Goal: Task Accomplishment & Management: Manage account settings

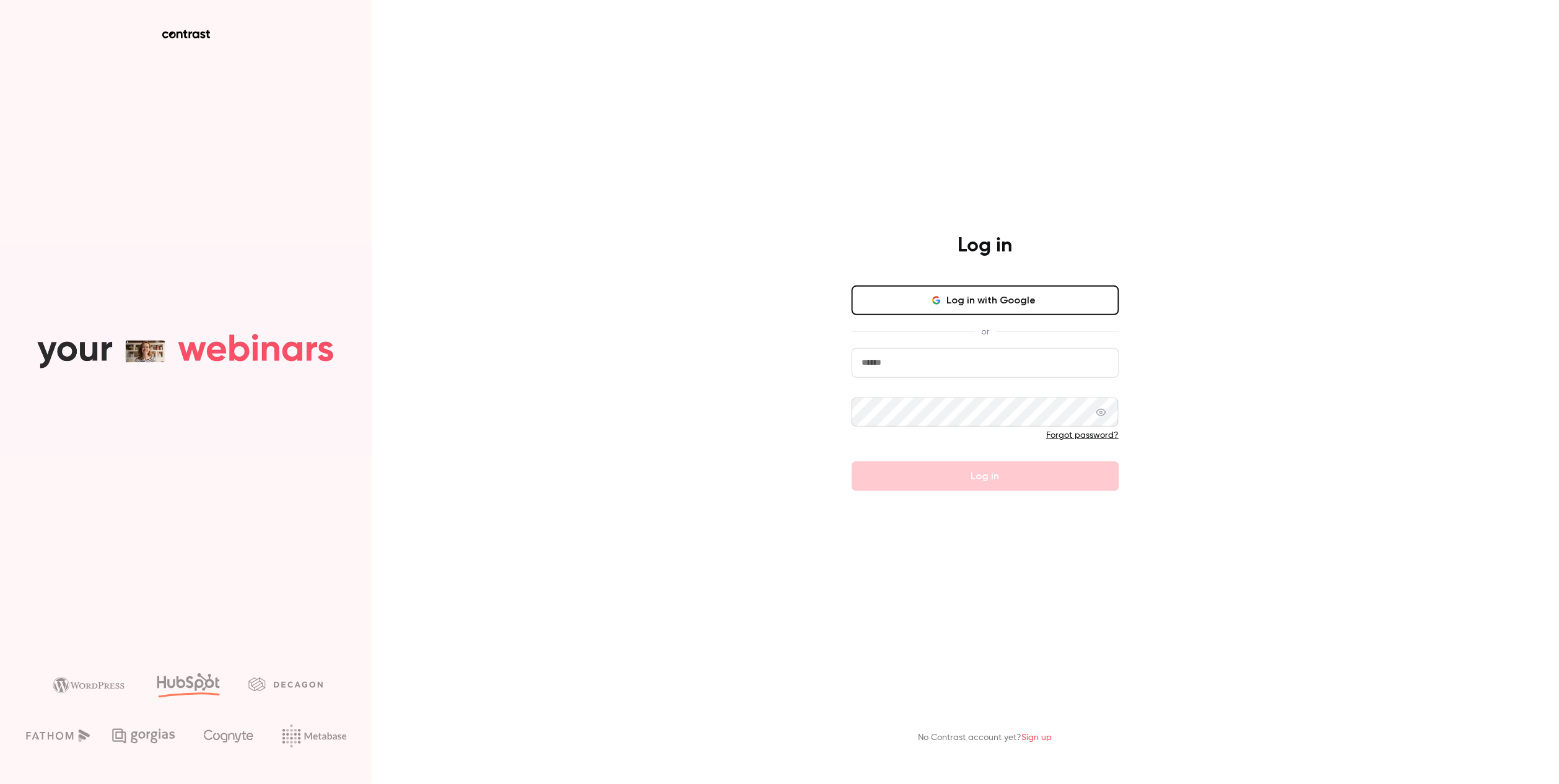
click at [960, 320] on div "Log in with Google or Forgot password? Log in" at bounding box center [985, 388] width 267 height 206
click at [961, 306] on button "Log in with Google" at bounding box center [985, 301] width 267 height 30
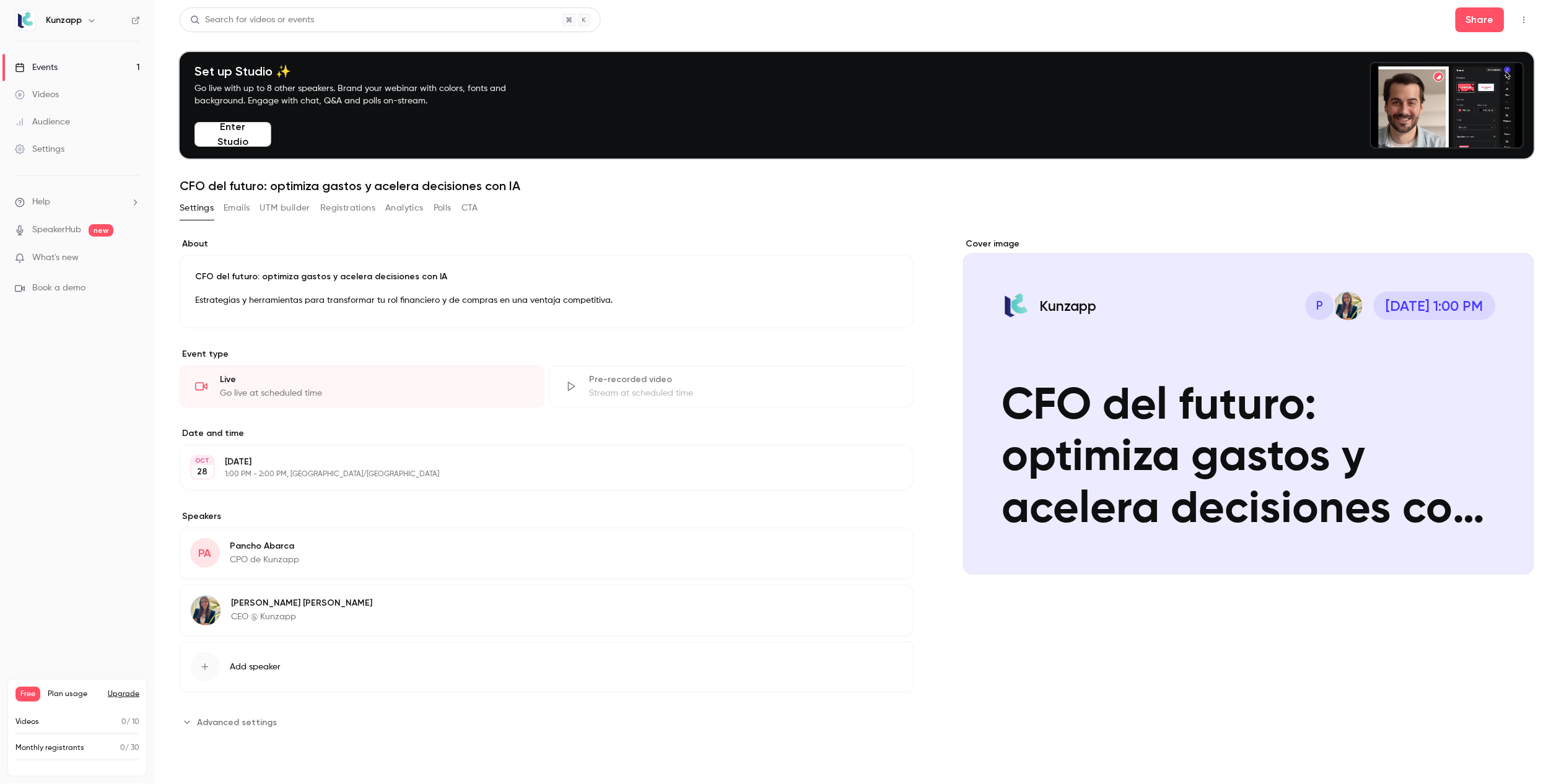
click at [1143, 448] on div "Cover image" at bounding box center [1248, 406] width 571 height 336
click at [0, 0] on input "Kunzapp P [DATE] 1:00 PM CFO del futuro: optimiza gastos y acelera decisiones c…" at bounding box center [0, 0] width 0 height 0
click at [1172, 451] on div "Cover image" at bounding box center [1248, 406] width 571 height 336
click at [0, 0] on input "Kunzapp P [DATE] 1:00 PM CFO del futuro: optimiza gastos y acelera decisiones c…" at bounding box center [0, 0] width 0 height 0
click at [534, 184] on h1 "CFO del futuro: optimiza gastos y acelera decisiones con IA" at bounding box center [857, 186] width 1354 height 15
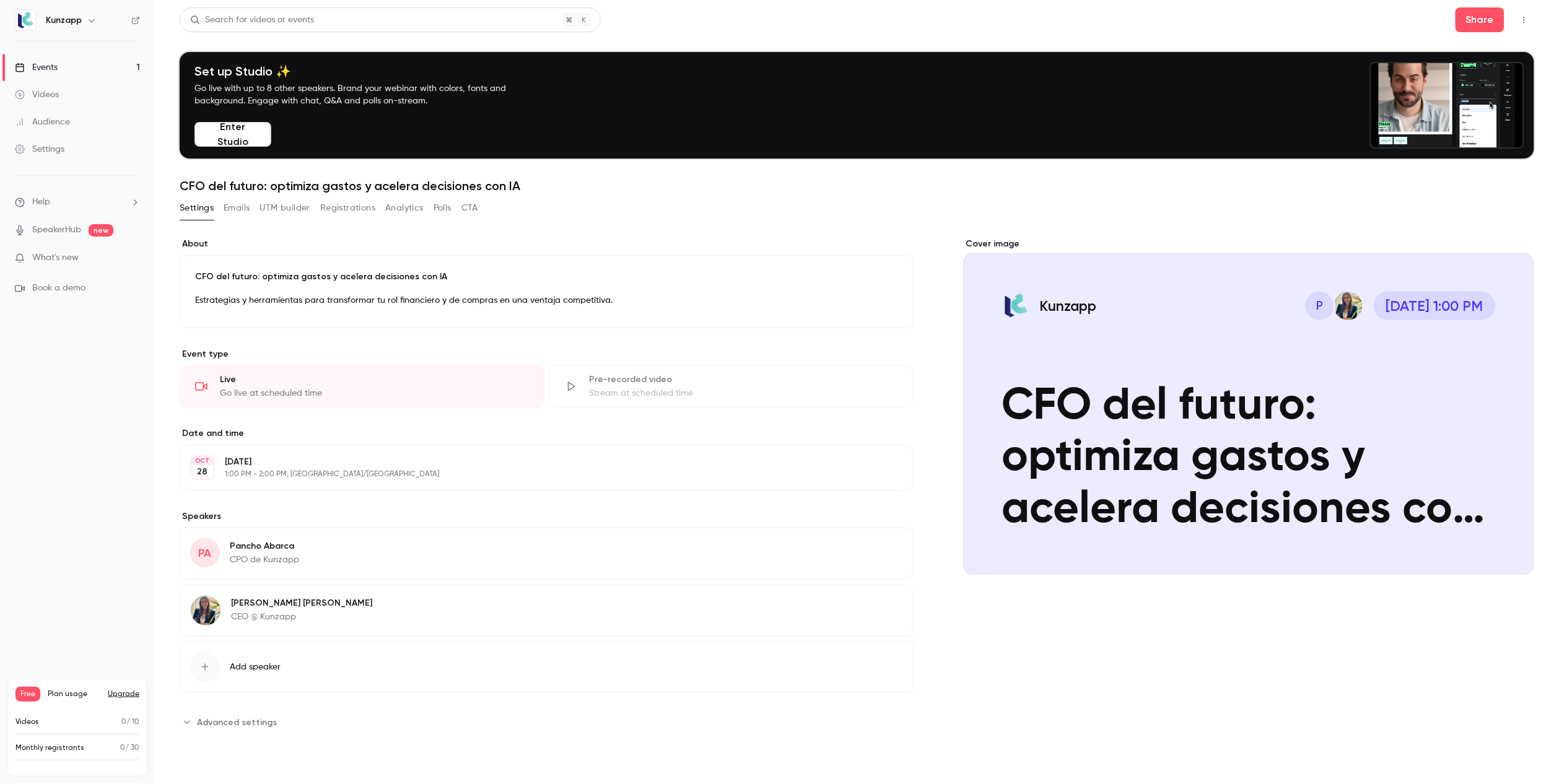
click at [413, 298] on p "Estrategias y herramientas para transformar tu rol financiero y de compras en u…" at bounding box center [547, 301] width 703 height 15
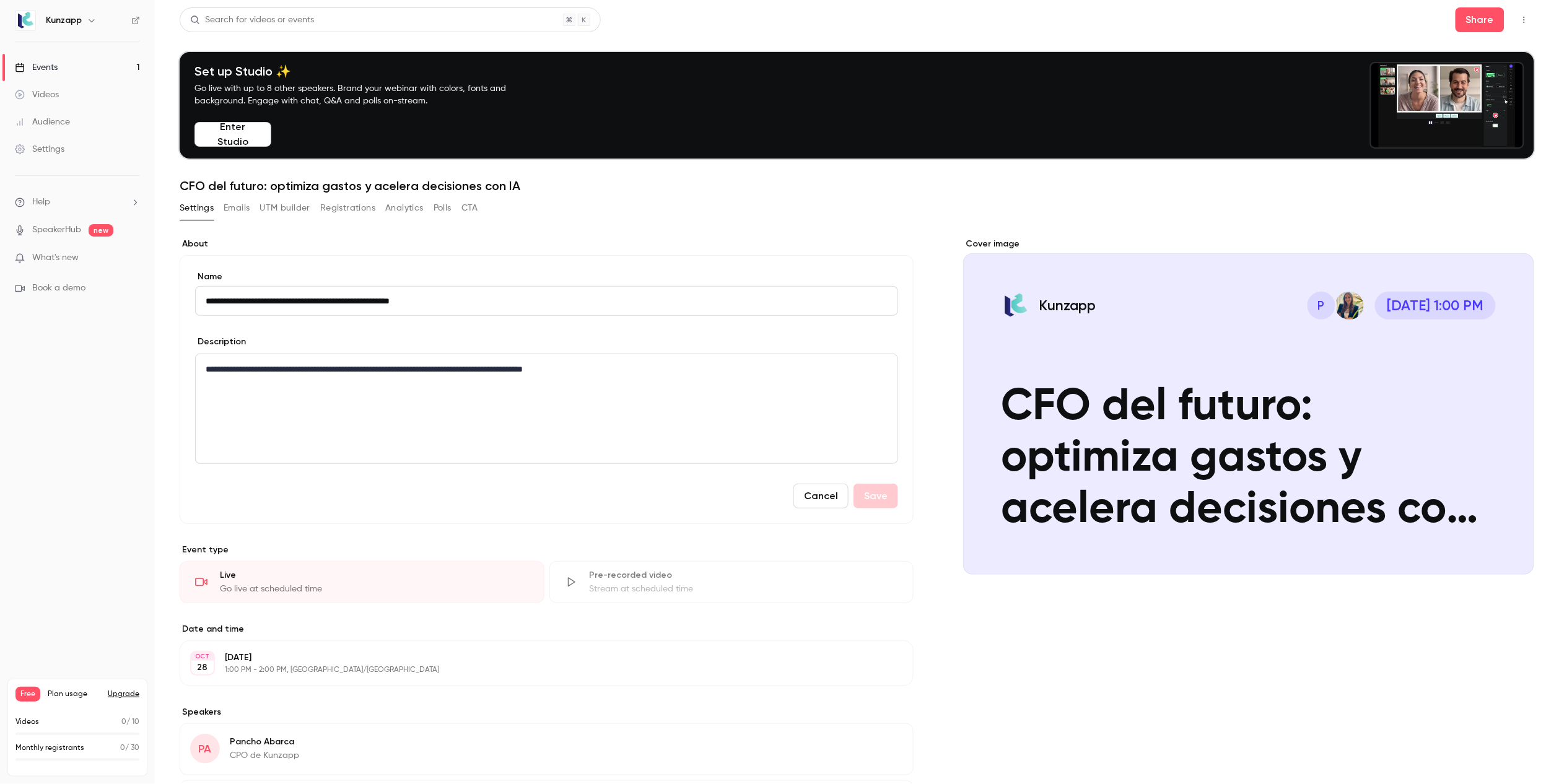
click at [639, 380] on div "**********" at bounding box center [546, 408] width 701 height 109
click at [444, 483] on div "Cancel Save" at bounding box center [547, 496] width 703 height 25
click at [448, 503] on div "Cancel Save" at bounding box center [547, 496] width 703 height 25
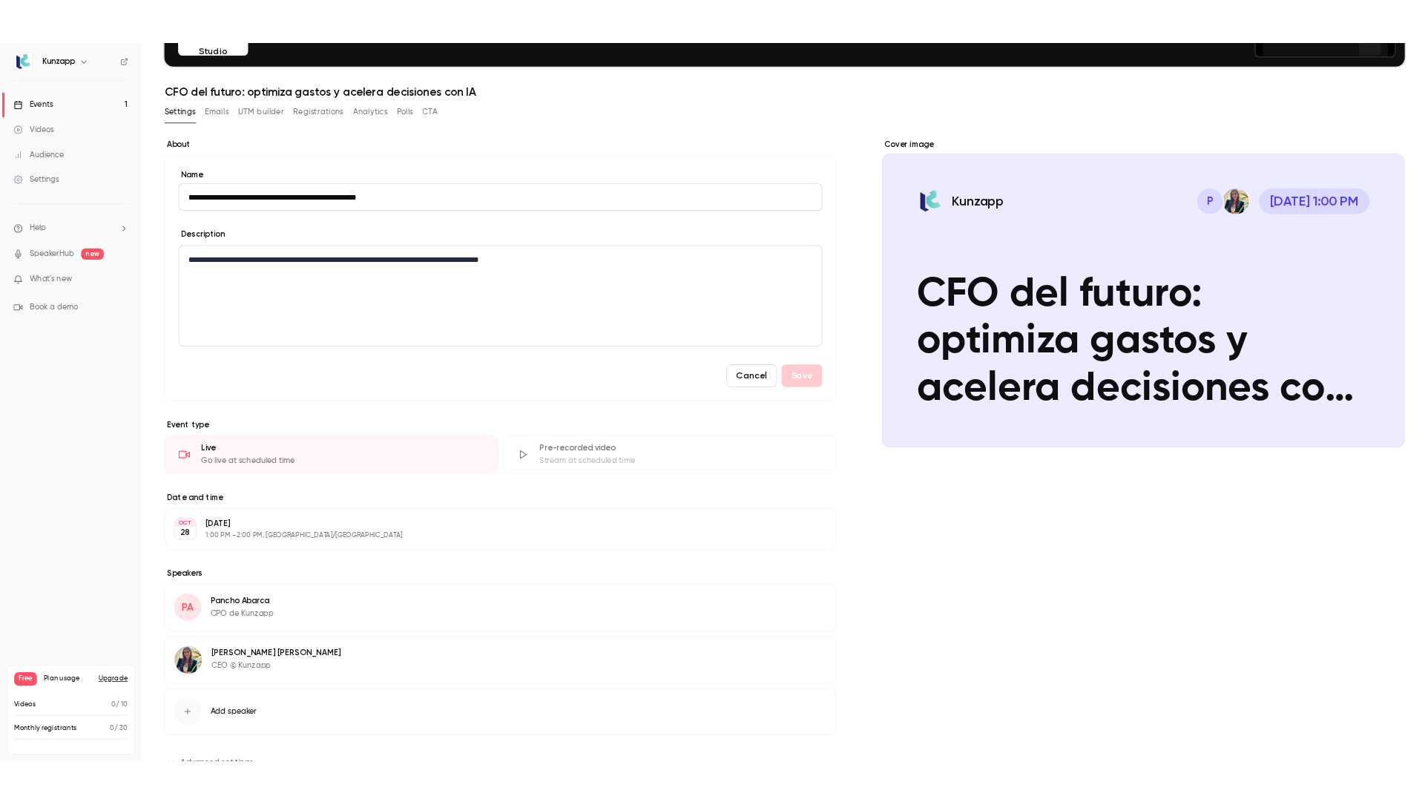
scroll to position [128, 0]
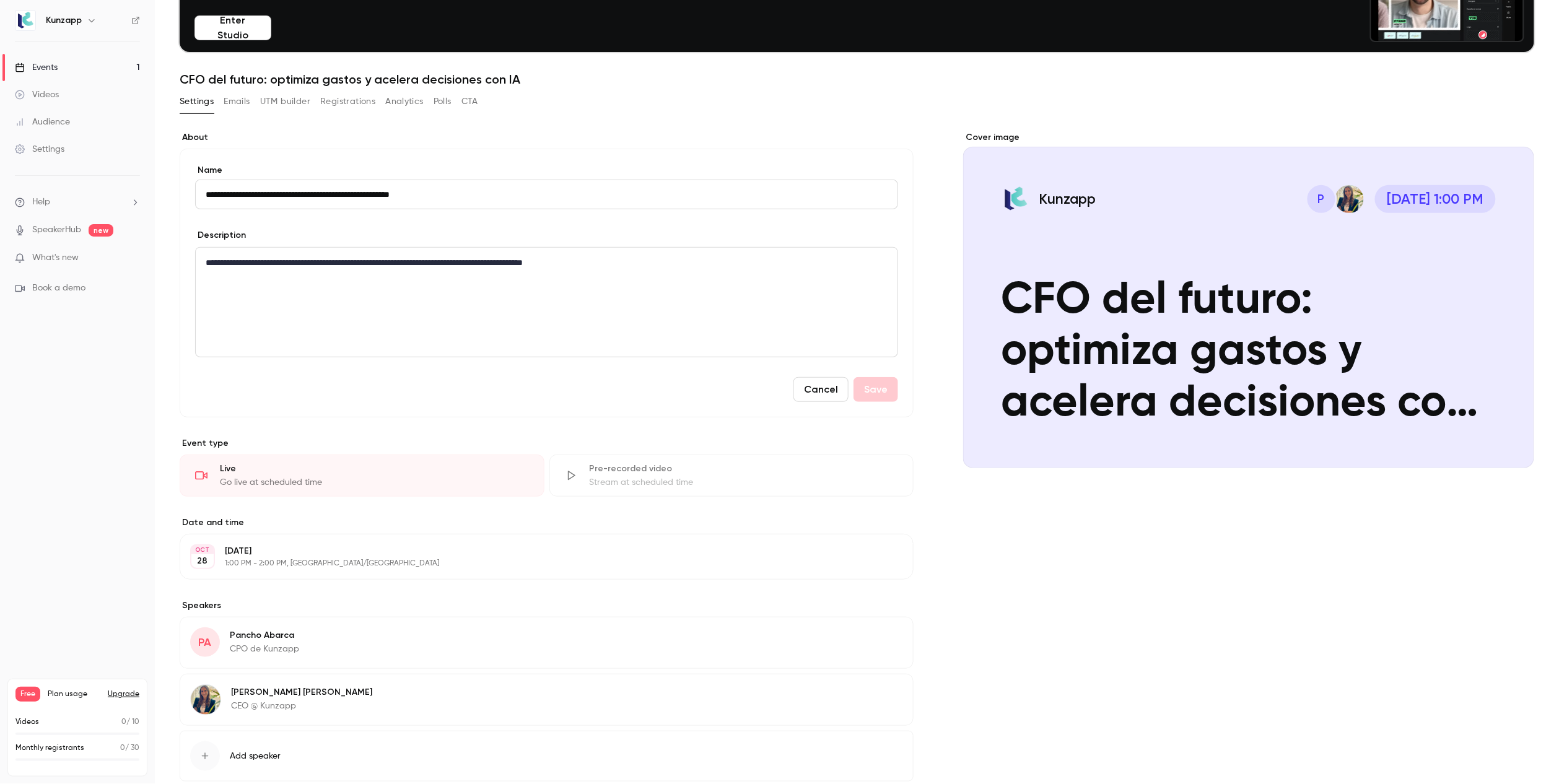
click at [483, 394] on div "Cancel Save" at bounding box center [547, 390] width 703 height 25
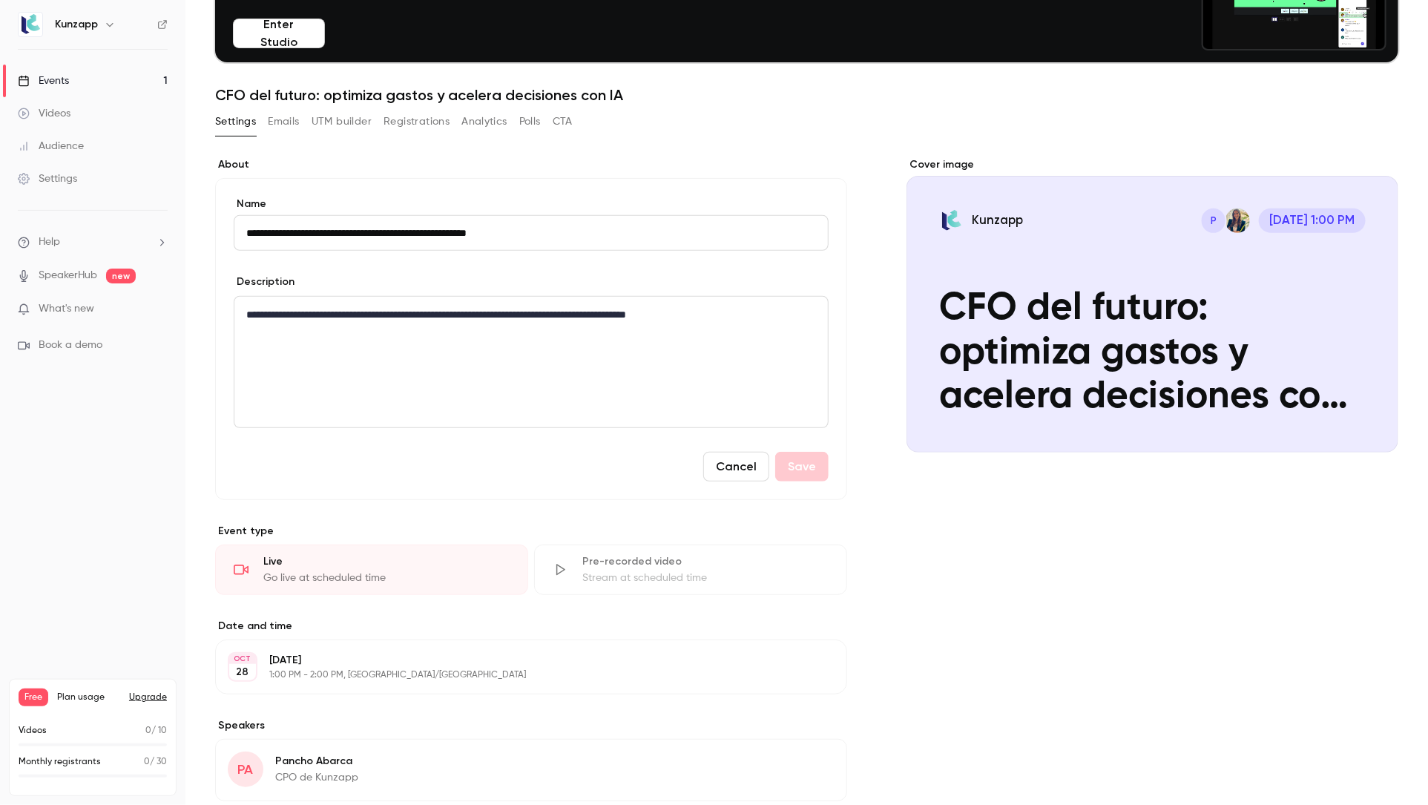
click at [61, 71] on link "Events 1" at bounding box center [92, 81] width 185 height 33
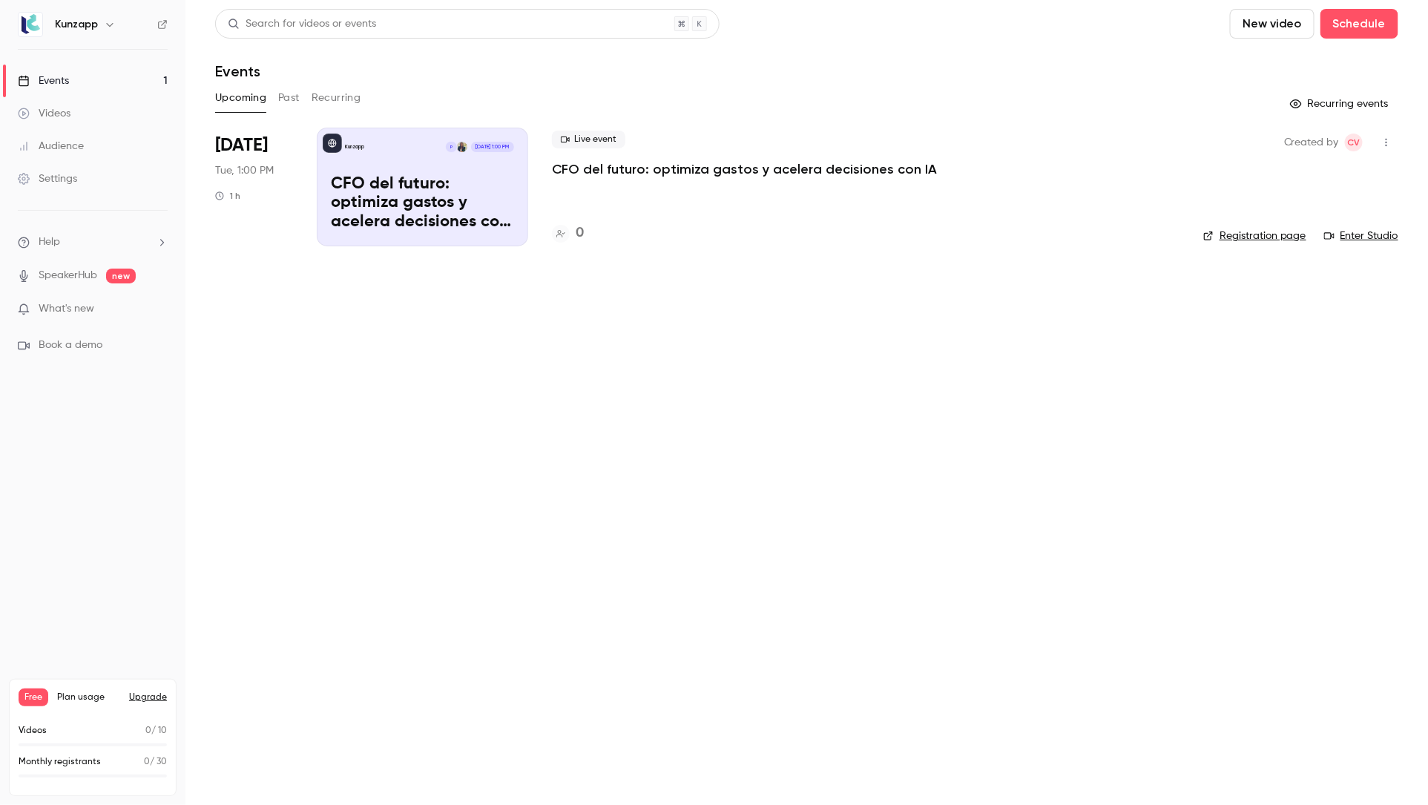
click at [294, 98] on button "Past" at bounding box center [289, 98] width 22 height 24
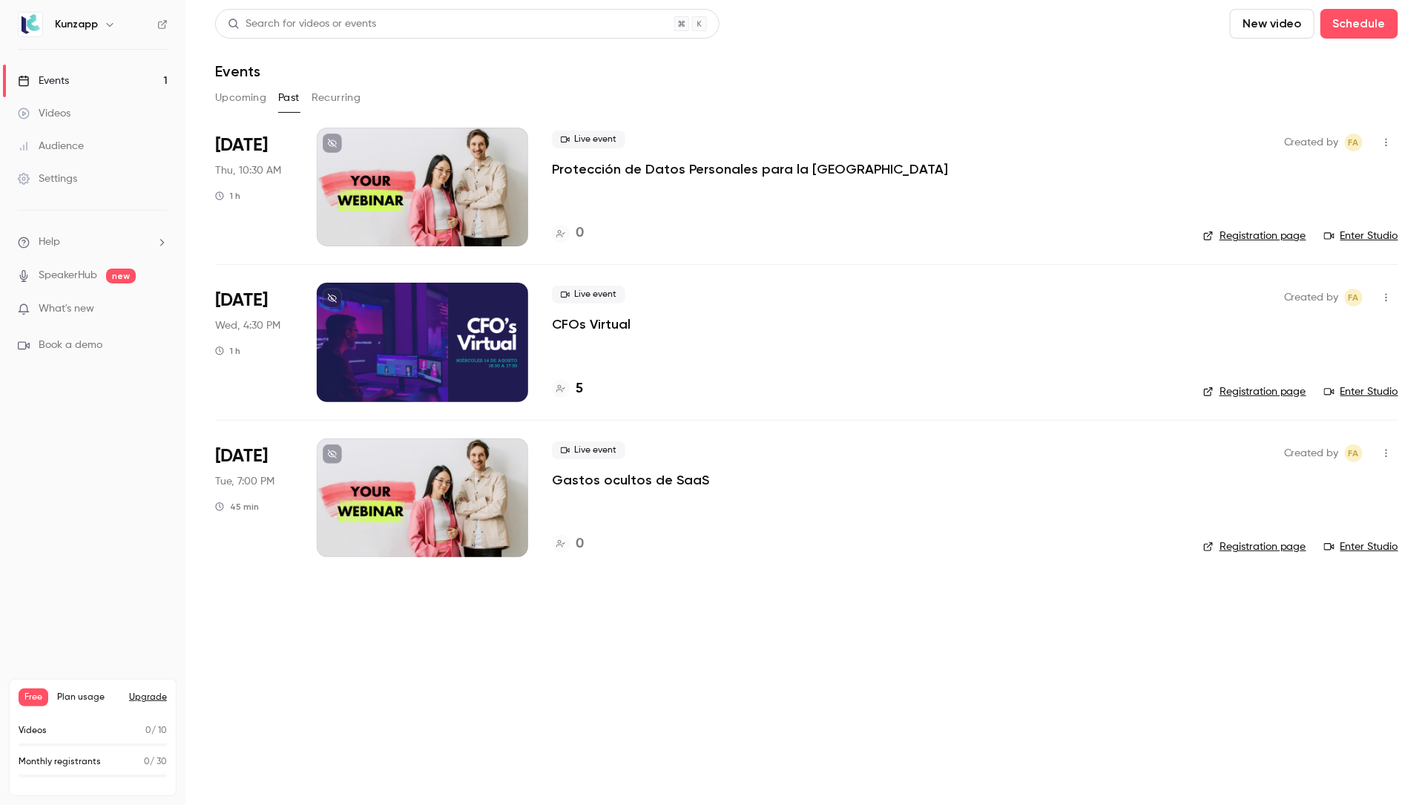
click at [432, 363] on div at bounding box center [422, 342] width 211 height 119
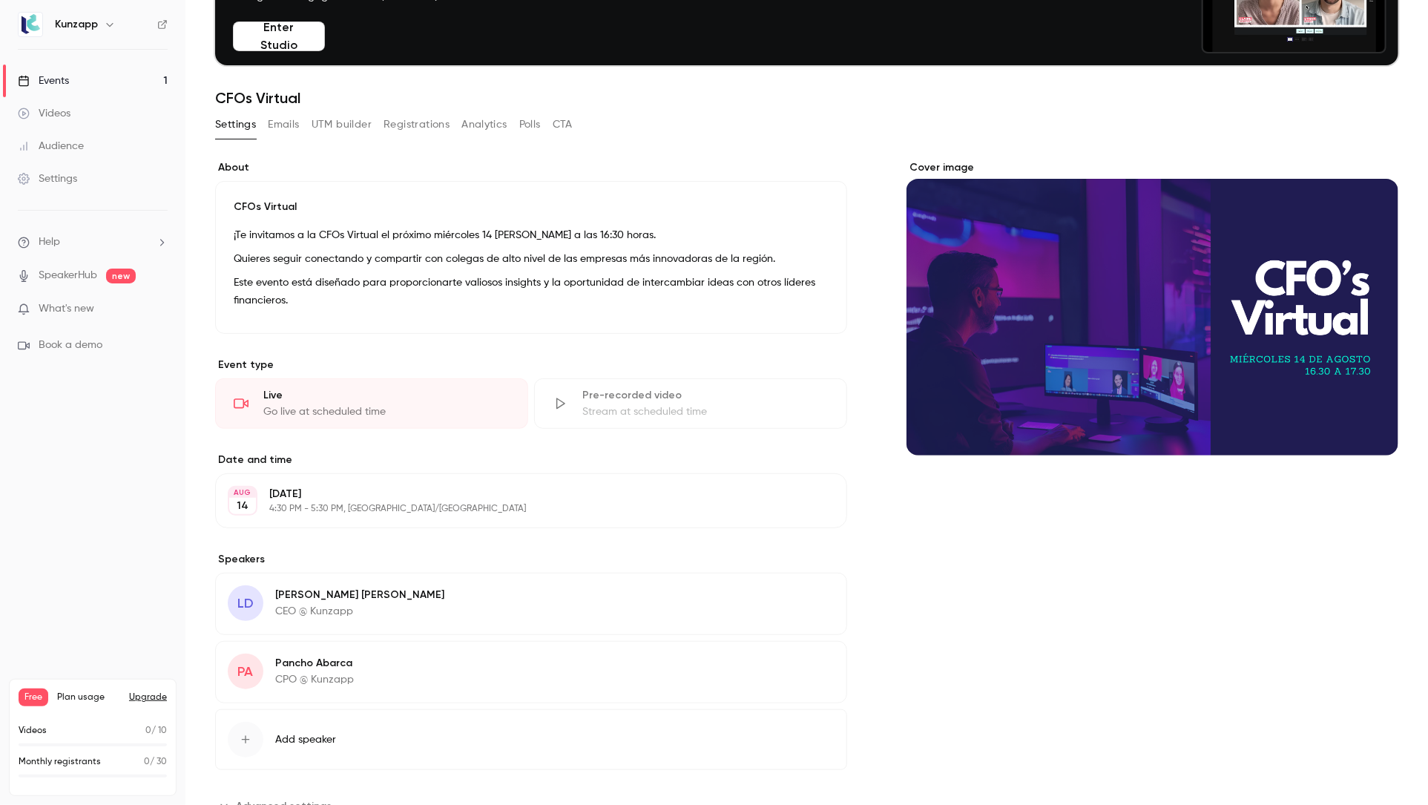
scroll to position [182, 0]
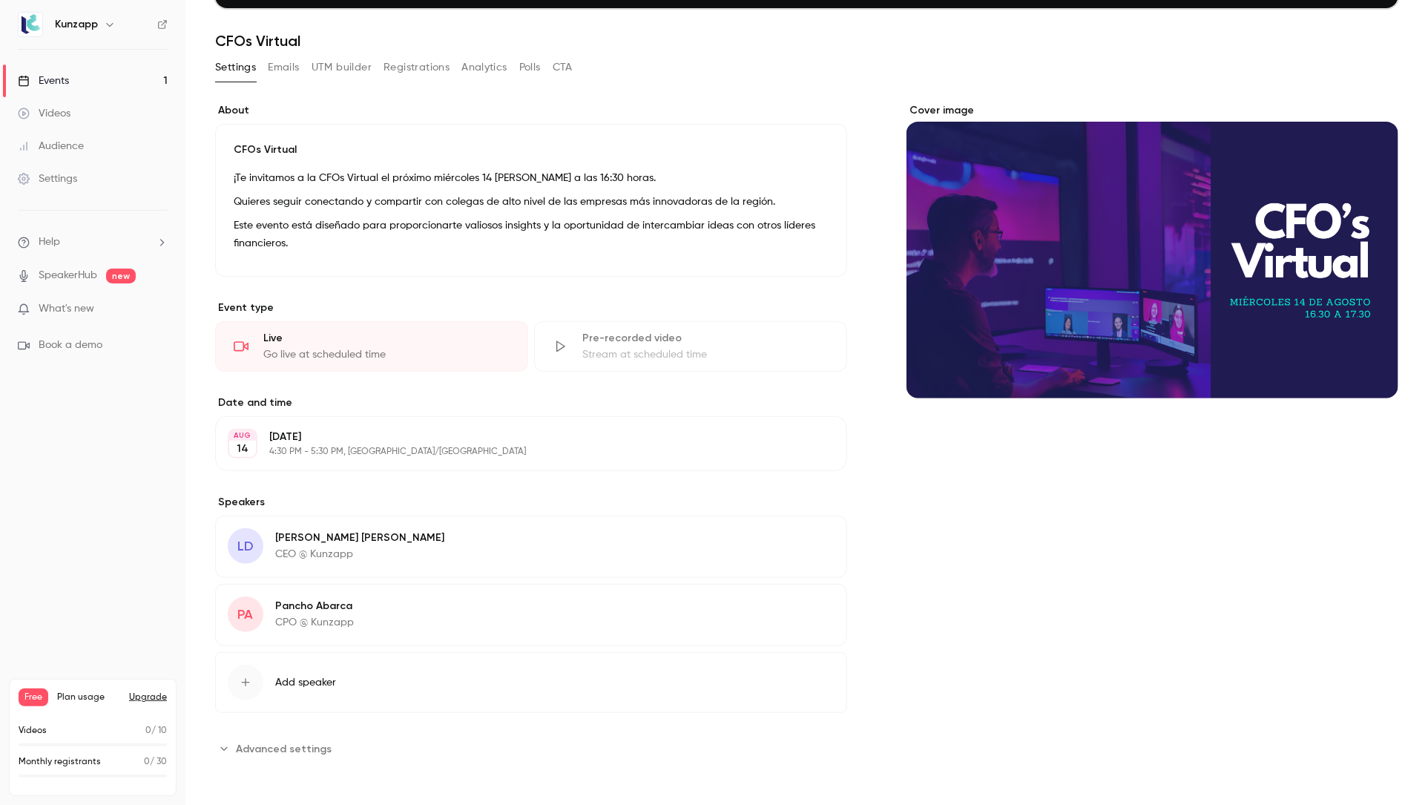
click at [360, 228] on p "Este evento está diseñado para proporcionarte valiosos insights y la oportunida…" at bounding box center [531, 235] width 595 height 36
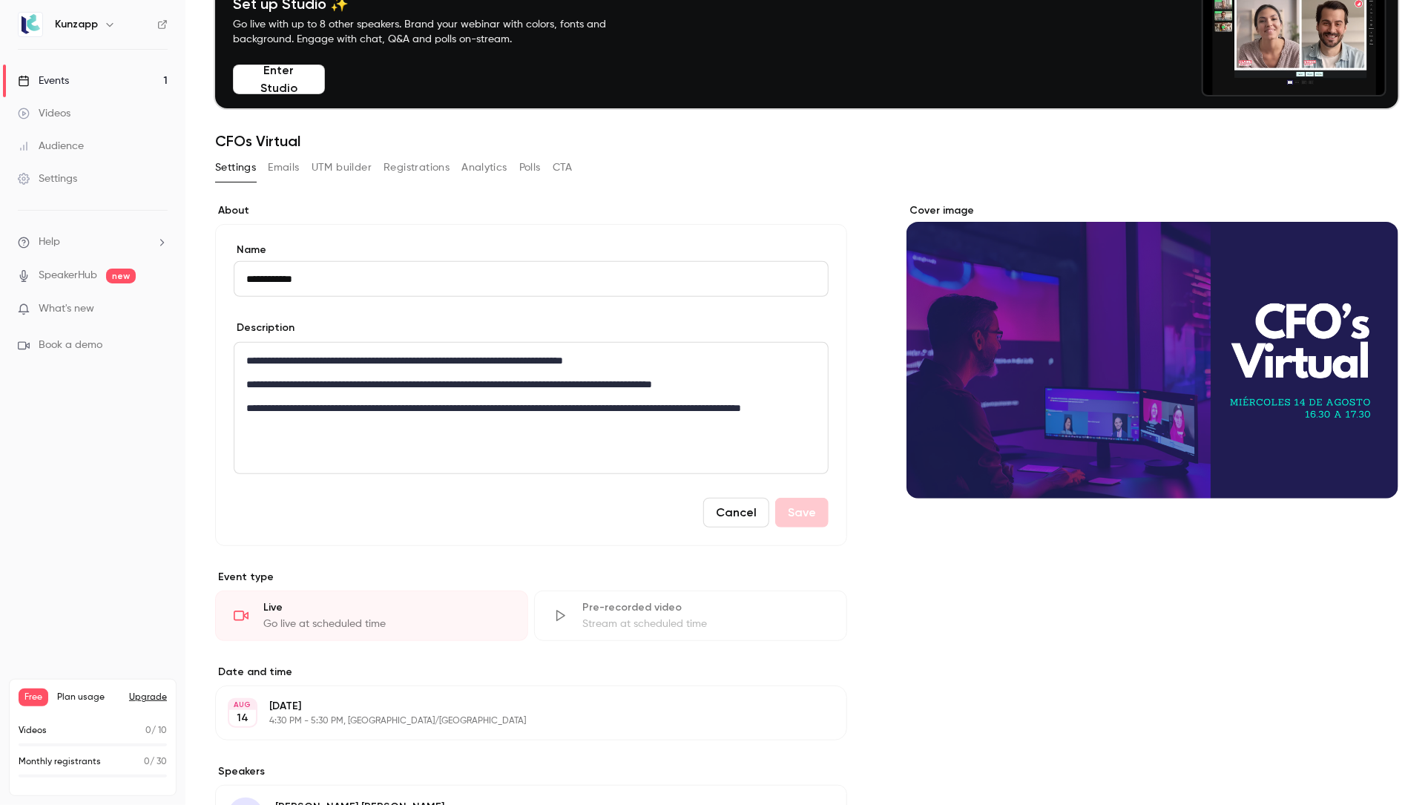
scroll to position [0, 0]
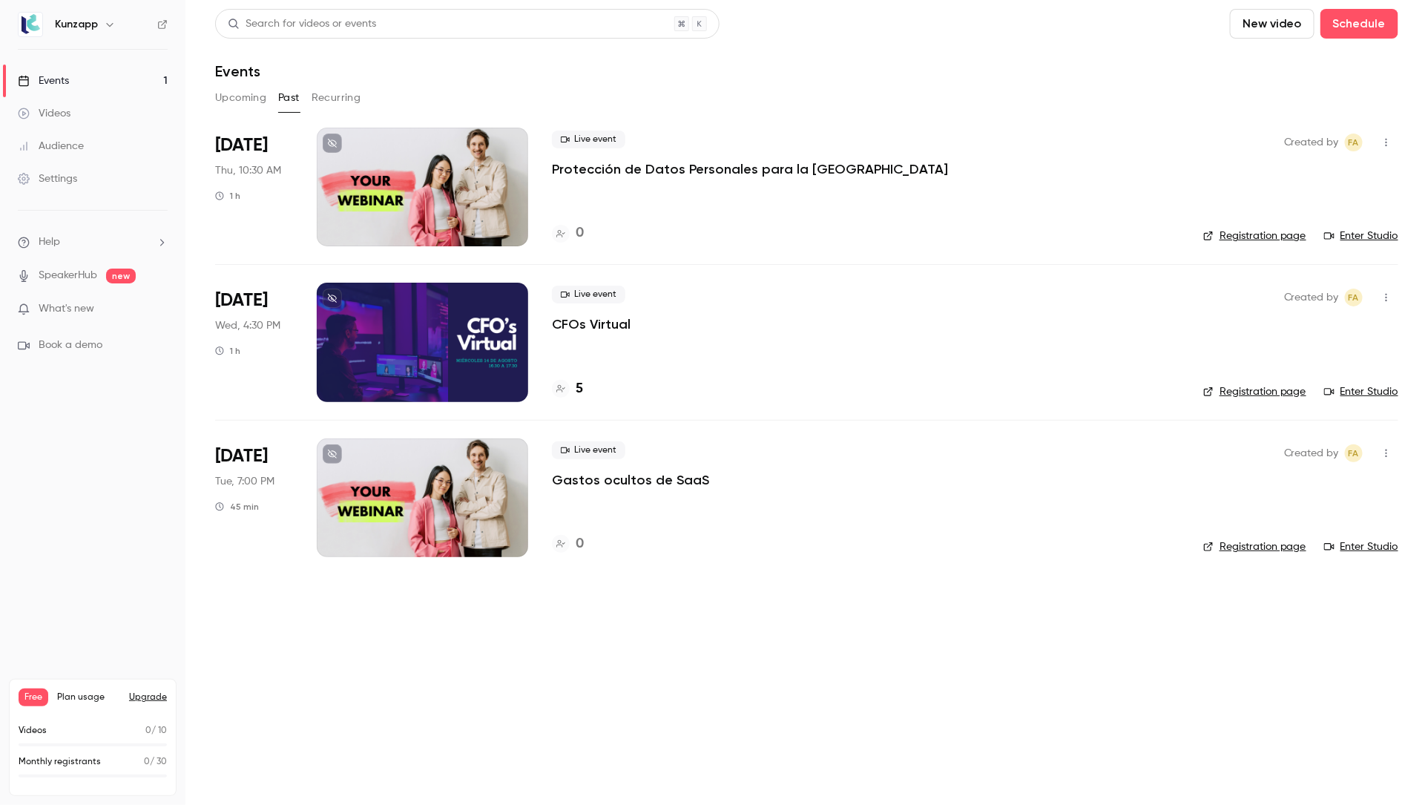
click at [347, 94] on button "Recurring" at bounding box center [336, 98] width 50 height 24
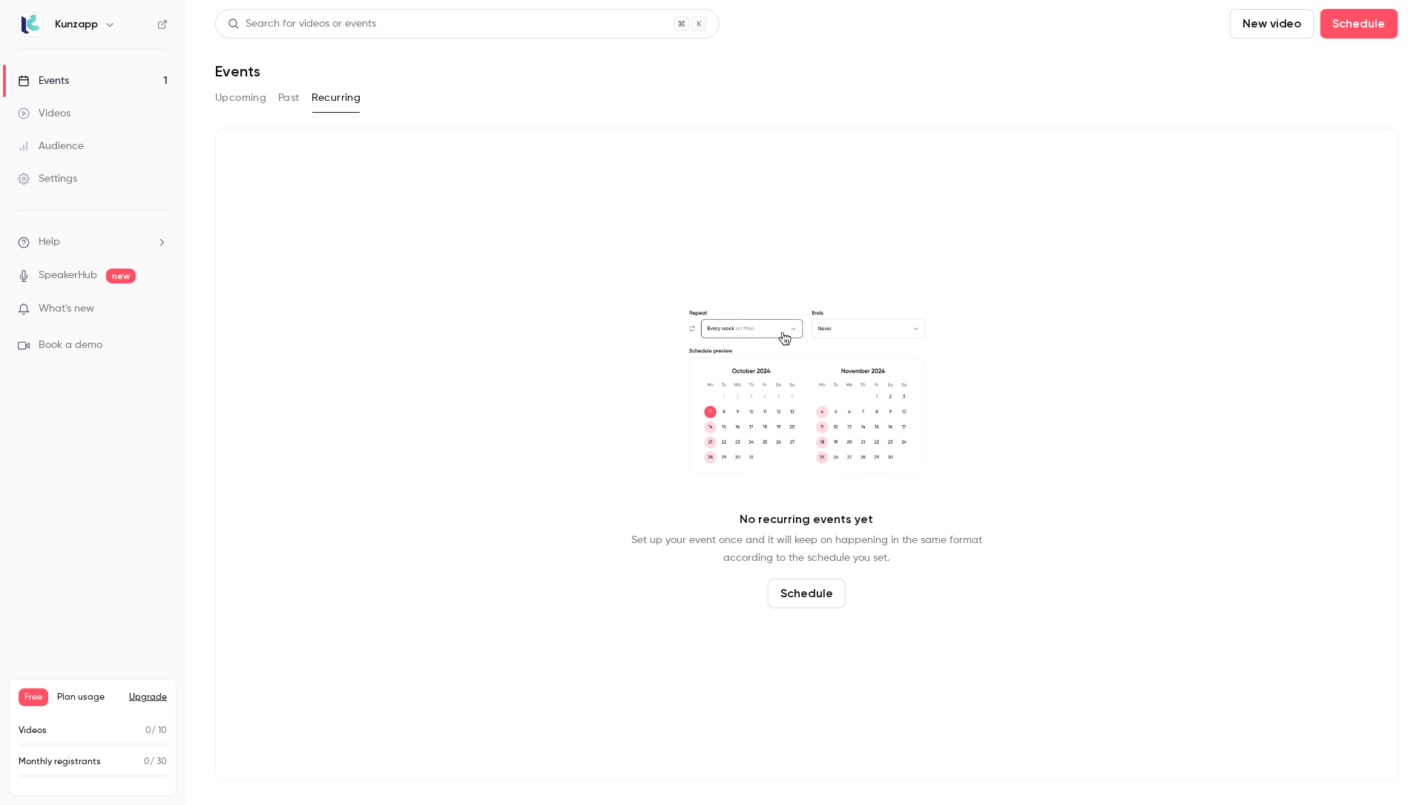
click at [240, 100] on button "Upcoming" at bounding box center [240, 98] width 51 height 24
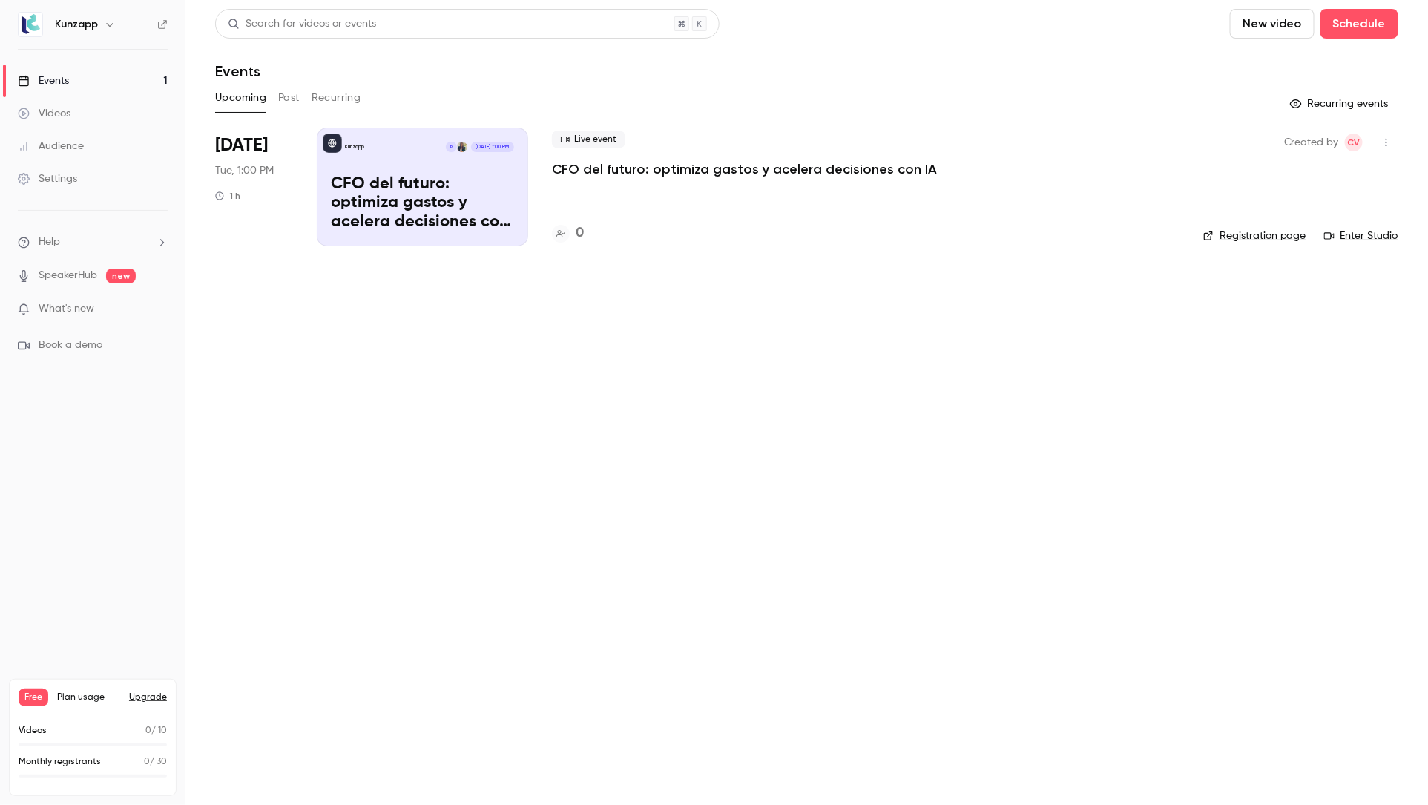
click at [59, 185] on div "Settings" at bounding box center [47, 178] width 59 height 15
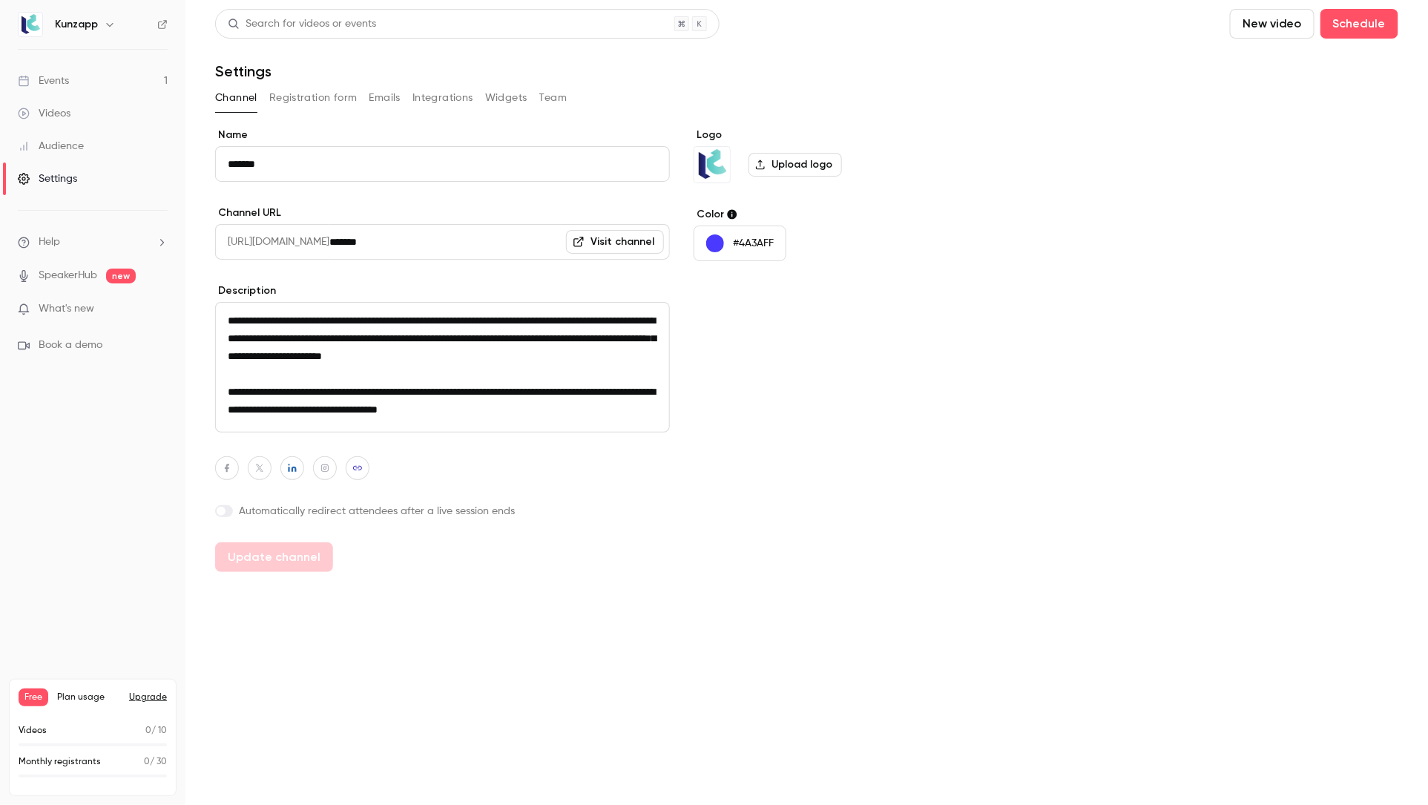
click at [923, 353] on div "**********" at bounding box center [806, 350] width 1183 height 444
click at [343, 100] on button "Registration form" at bounding box center [313, 98] width 88 height 24
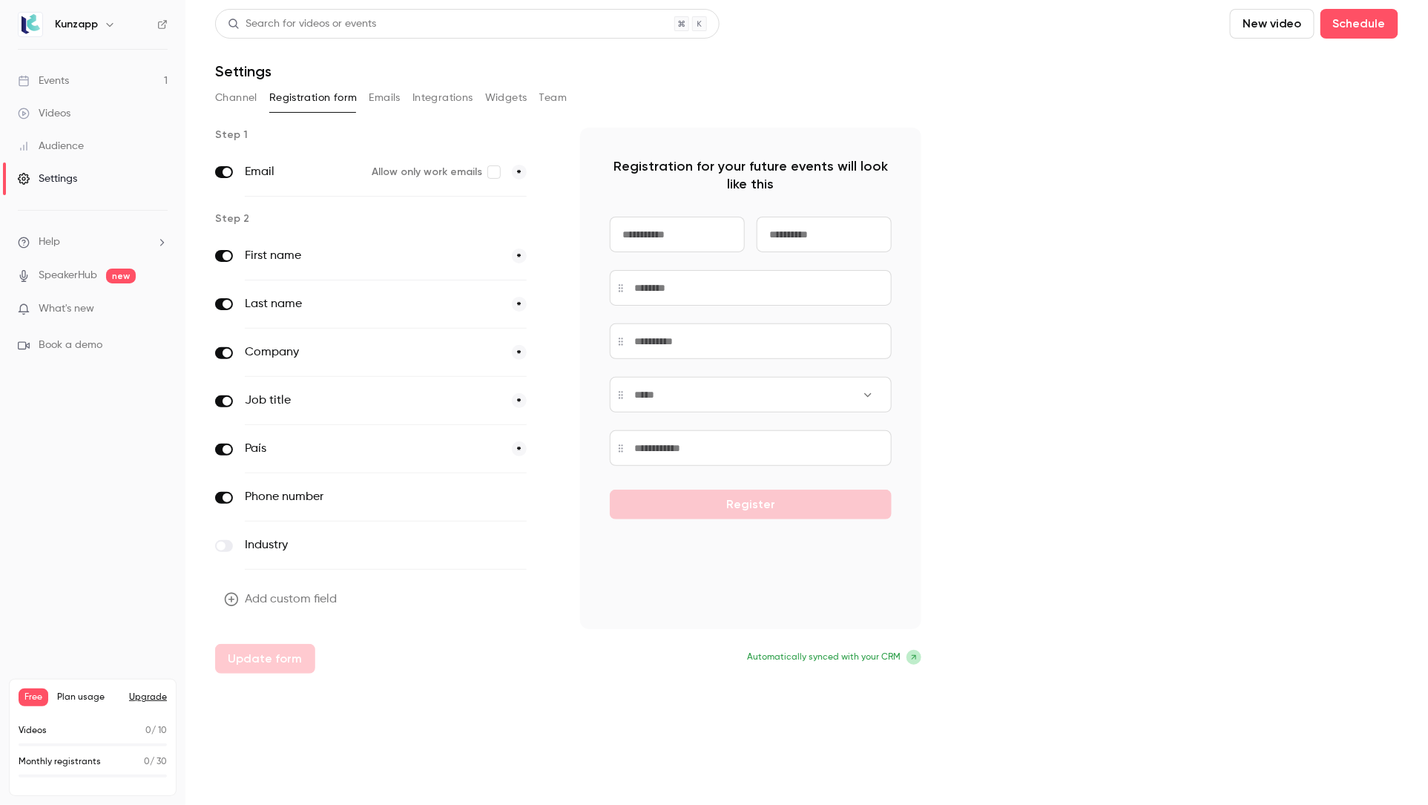
click at [384, 99] on button "Emails" at bounding box center [384, 98] width 31 height 24
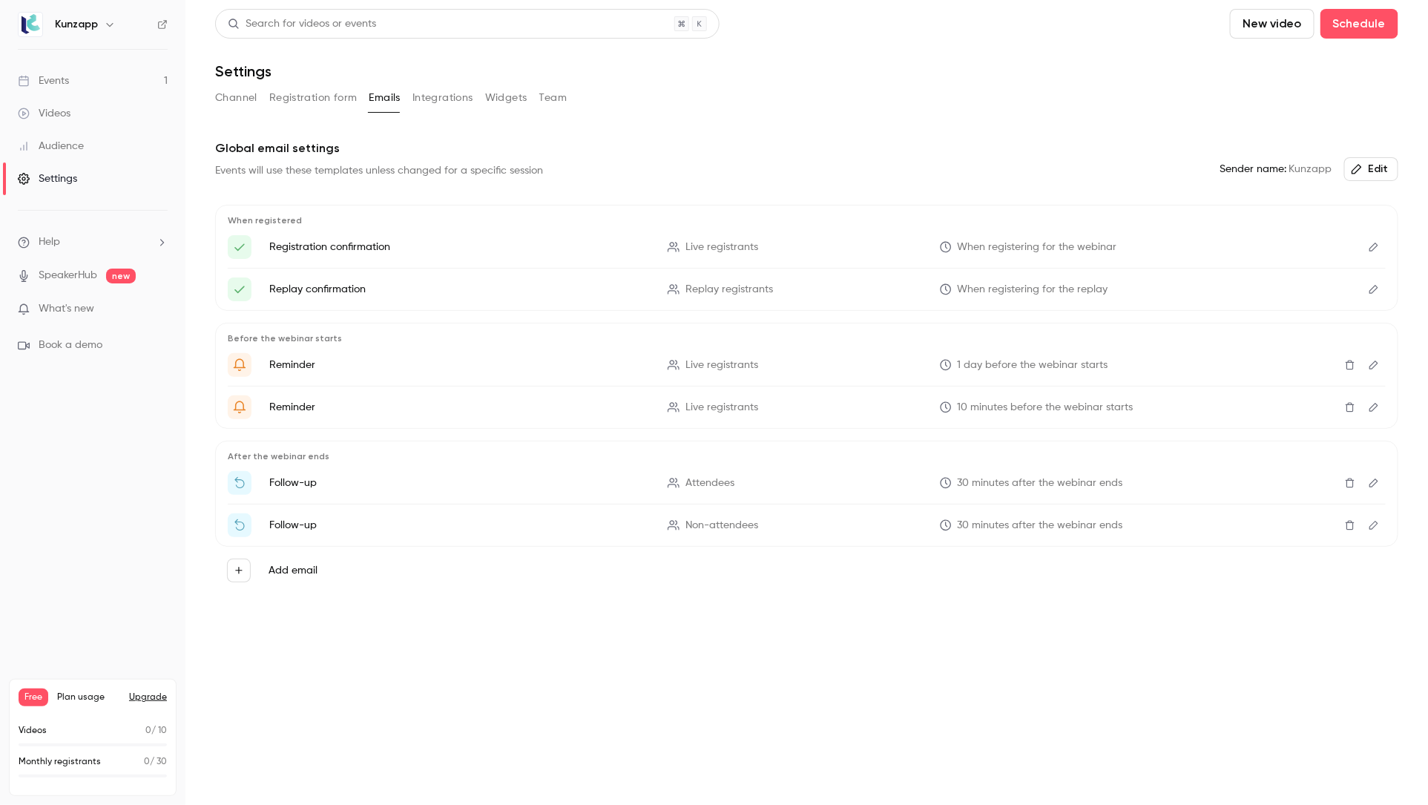
click at [455, 102] on button "Integrations" at bounding box center [442, 98] width 61 height 24
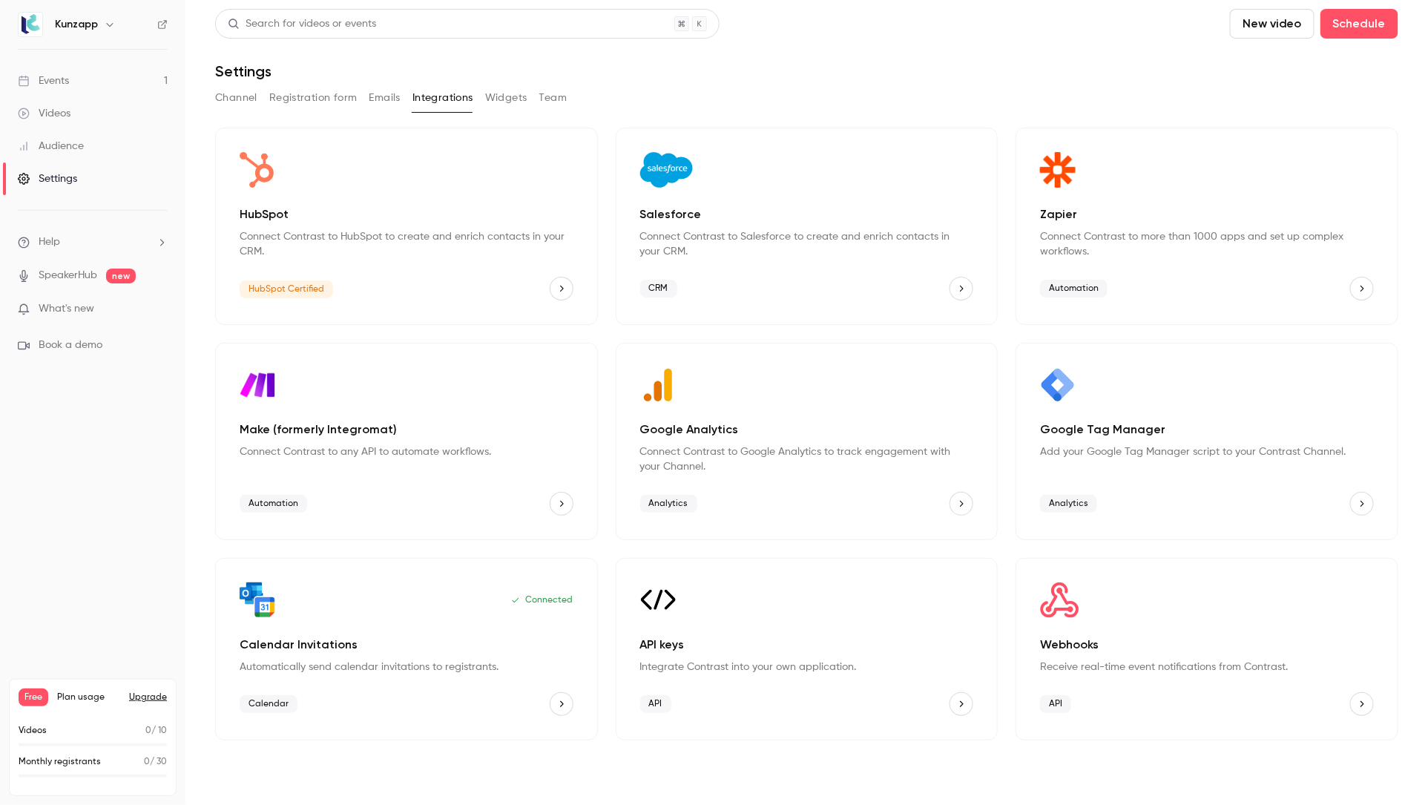
click at [568, 285] on button "HubSpot" at bounding box center [562, 289] width 24 height 24
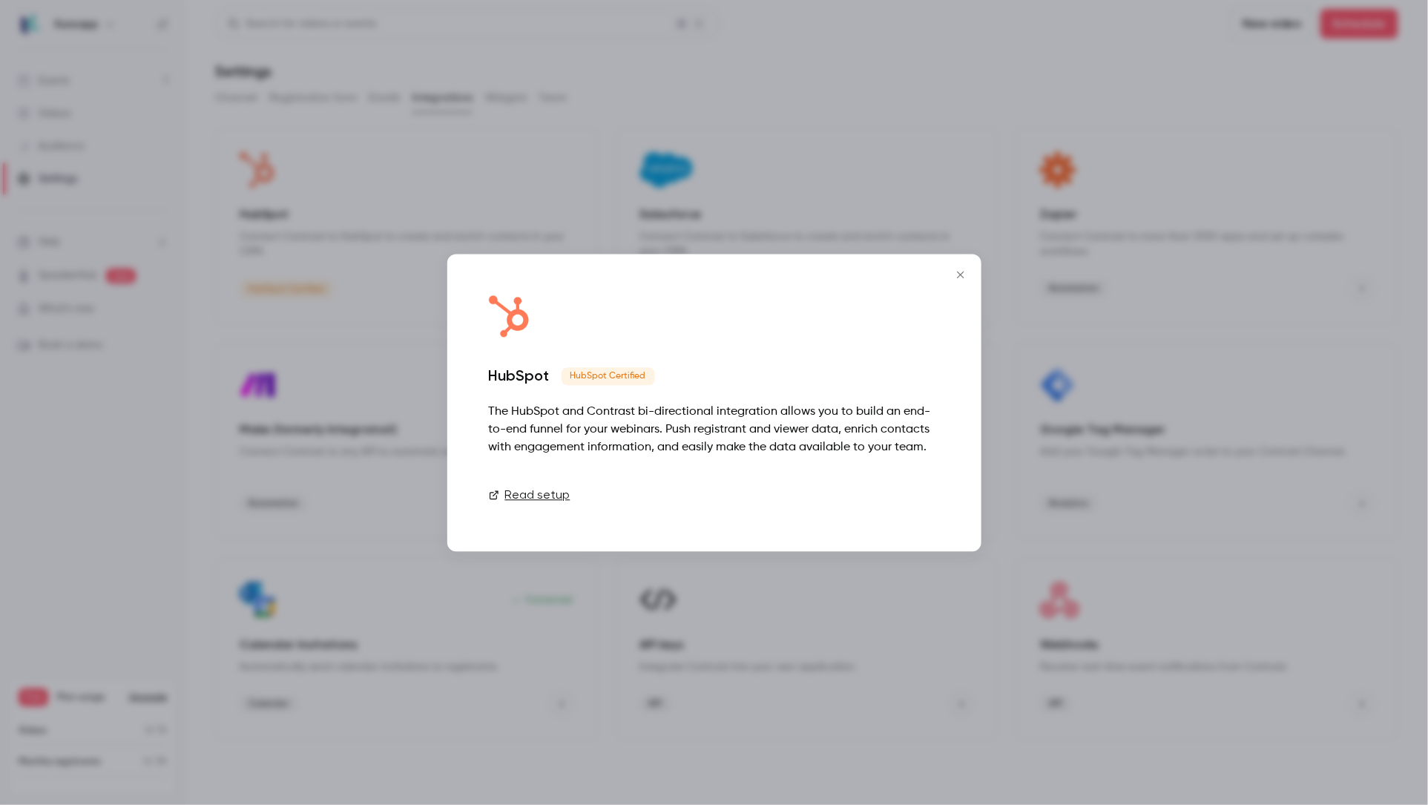
click at [874, 500] on link "Connect" at bounding box center [902, 495] width 74 height 30
